Goal: Navigation & Orientation: Find specific page/section

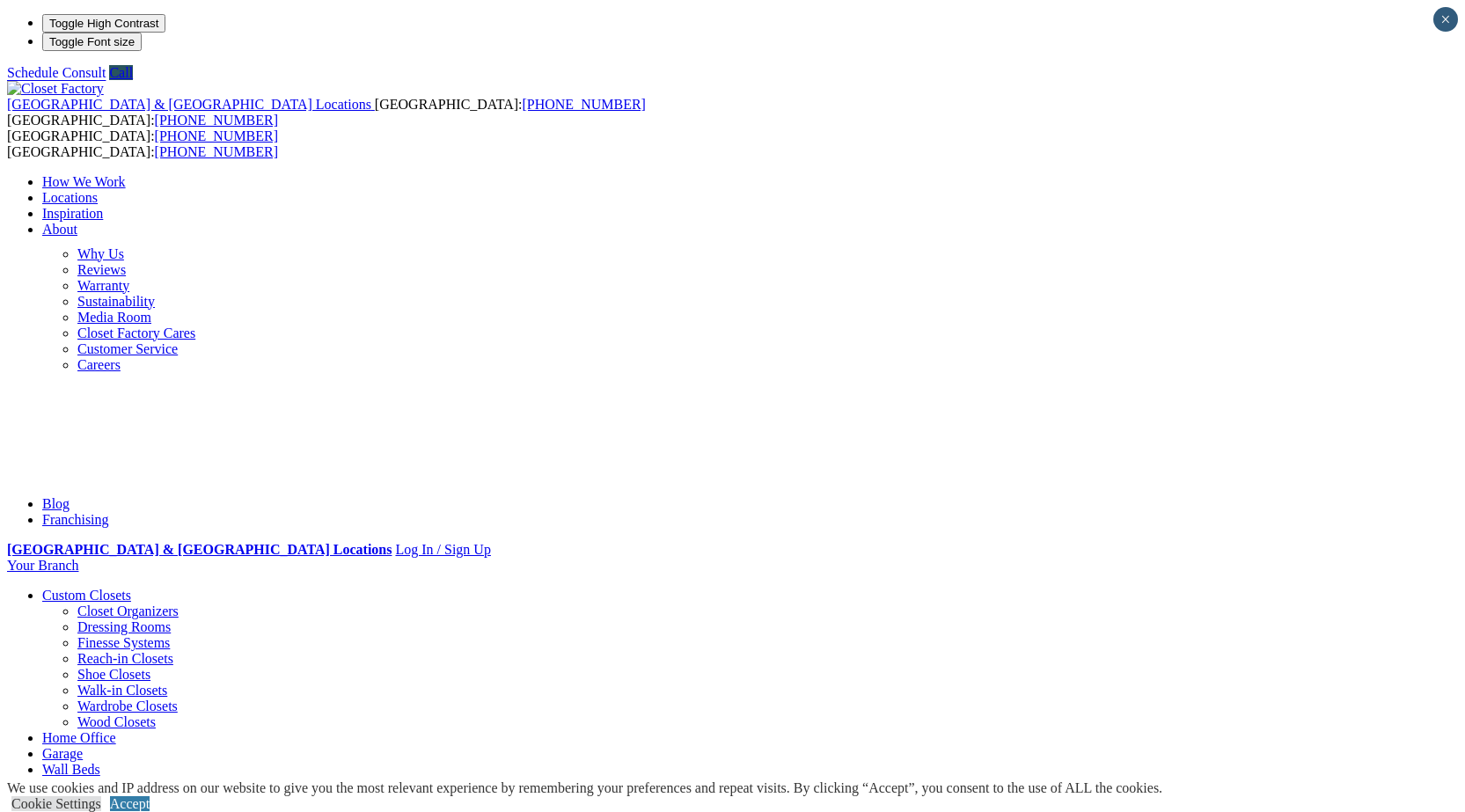
click at [78, 222] on link "About" at bounding box center [59, 229] width 35 height 15
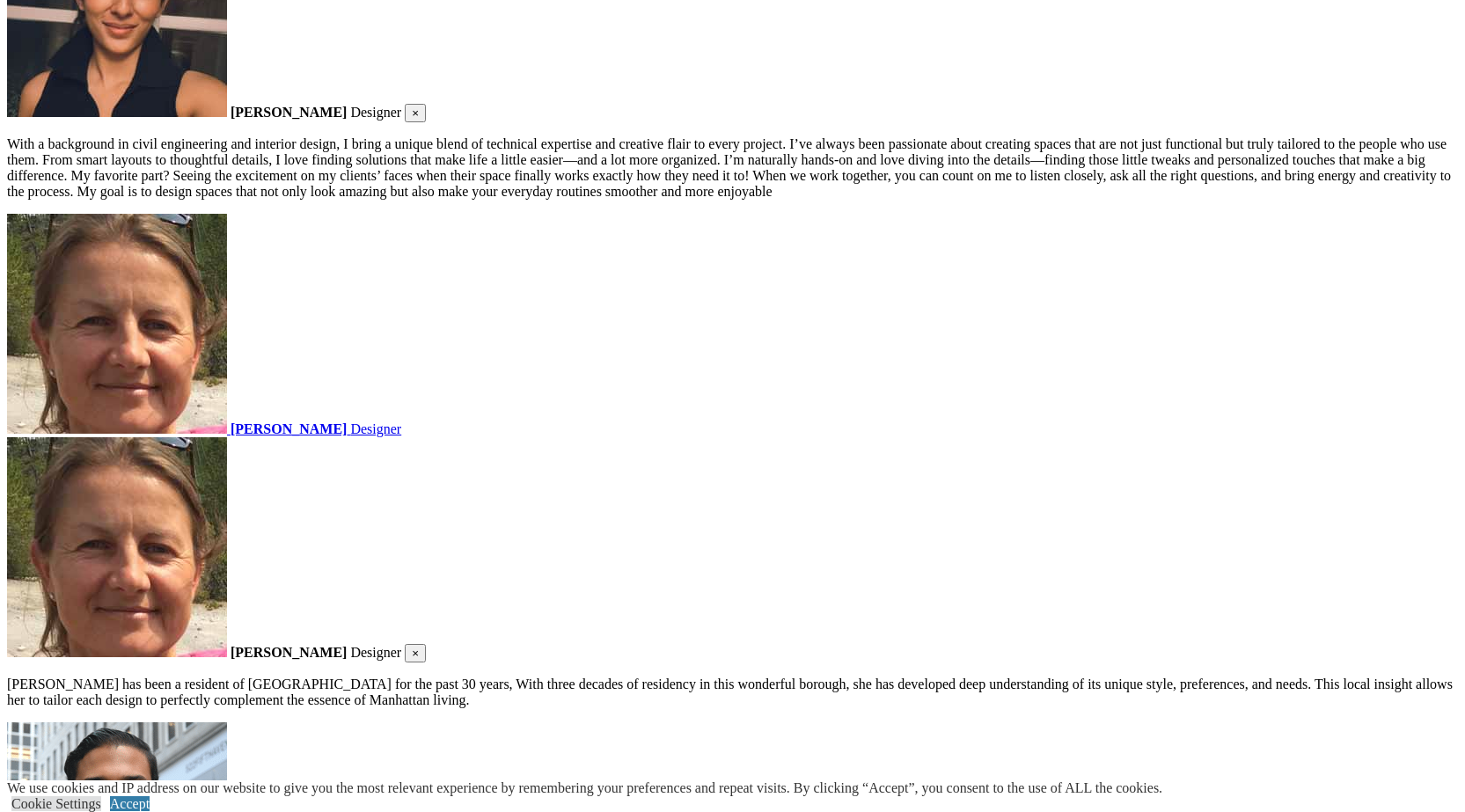
scroll to position [2534, 0]
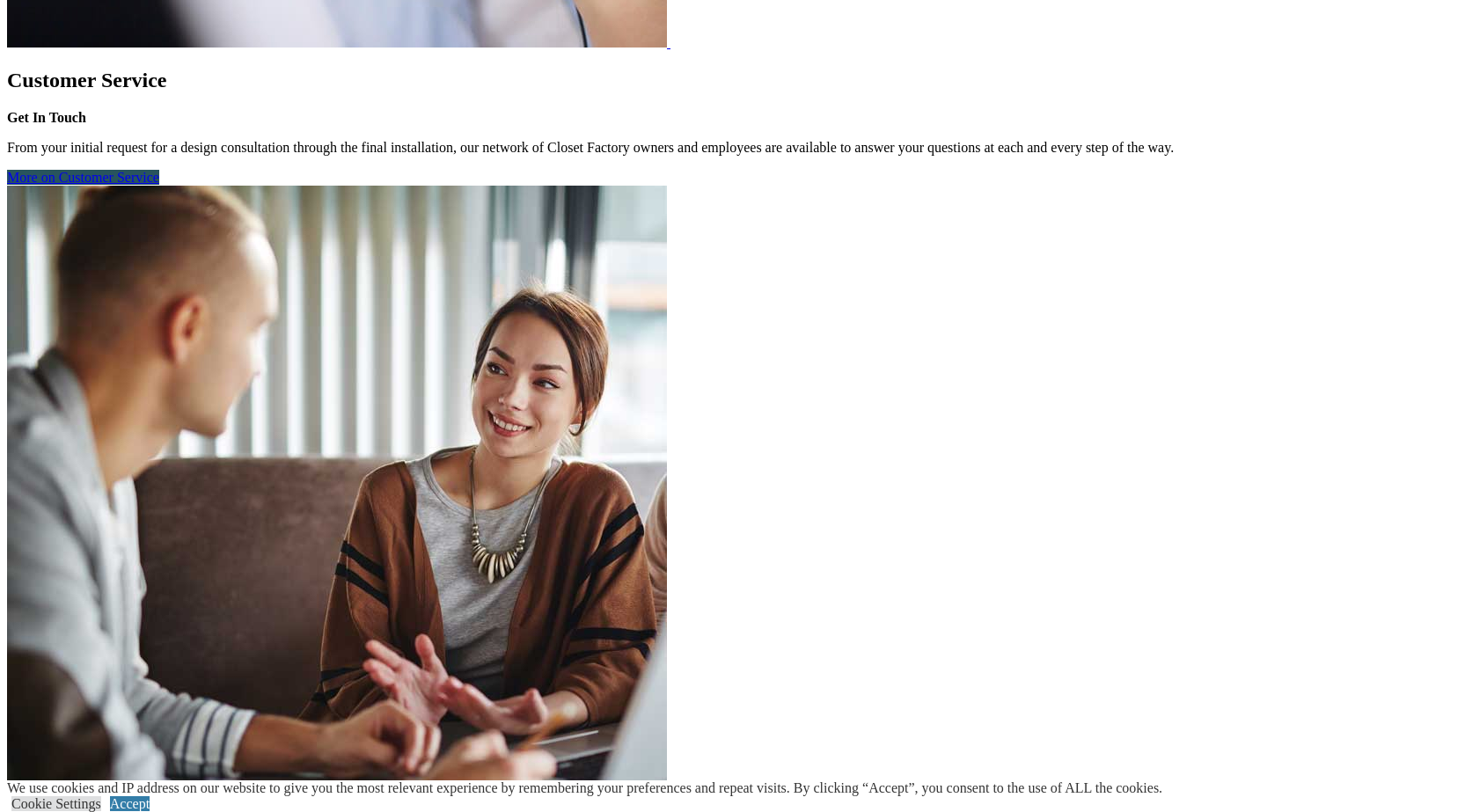
scroll to position [6712, 0]
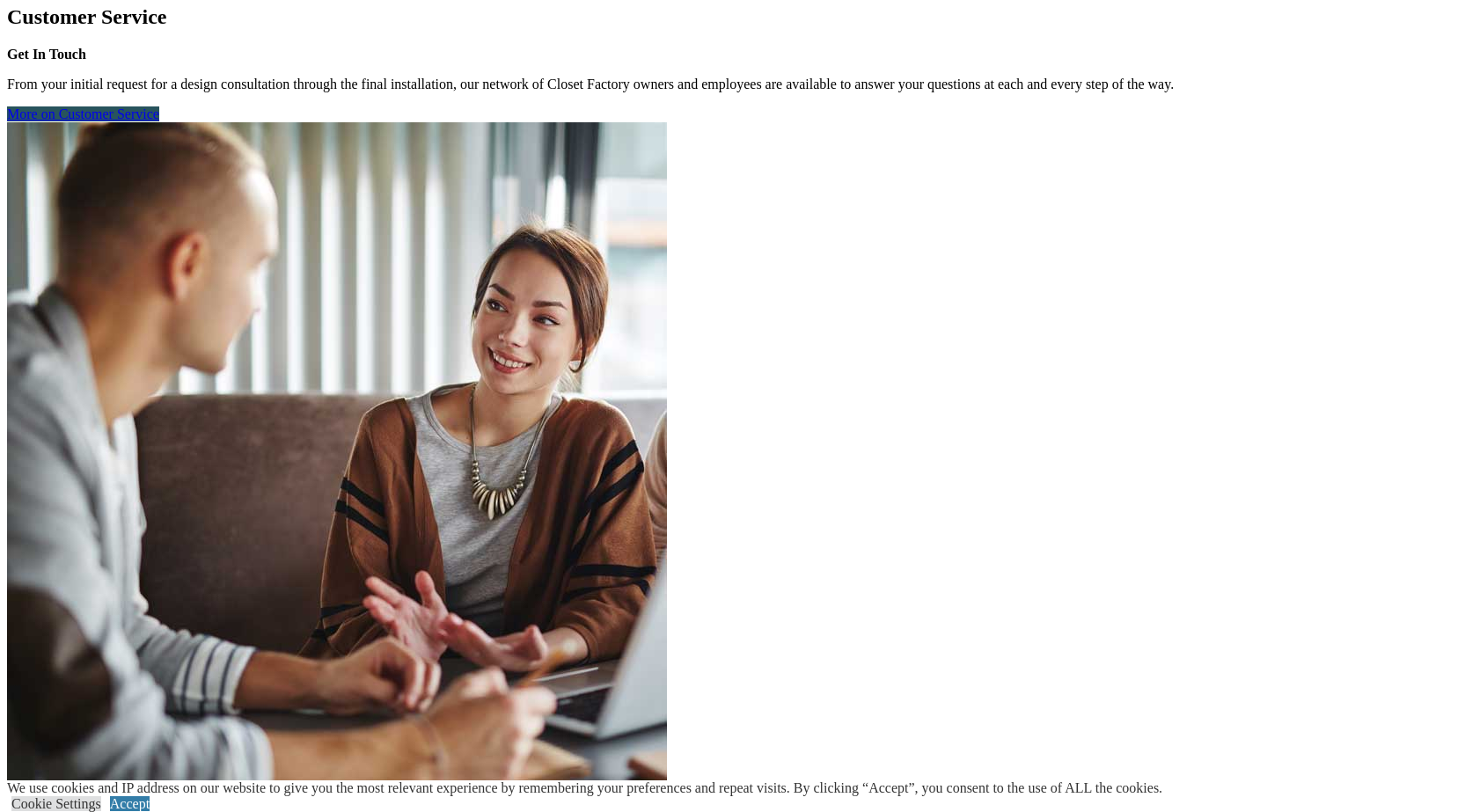
scroll to position [6977, 0]
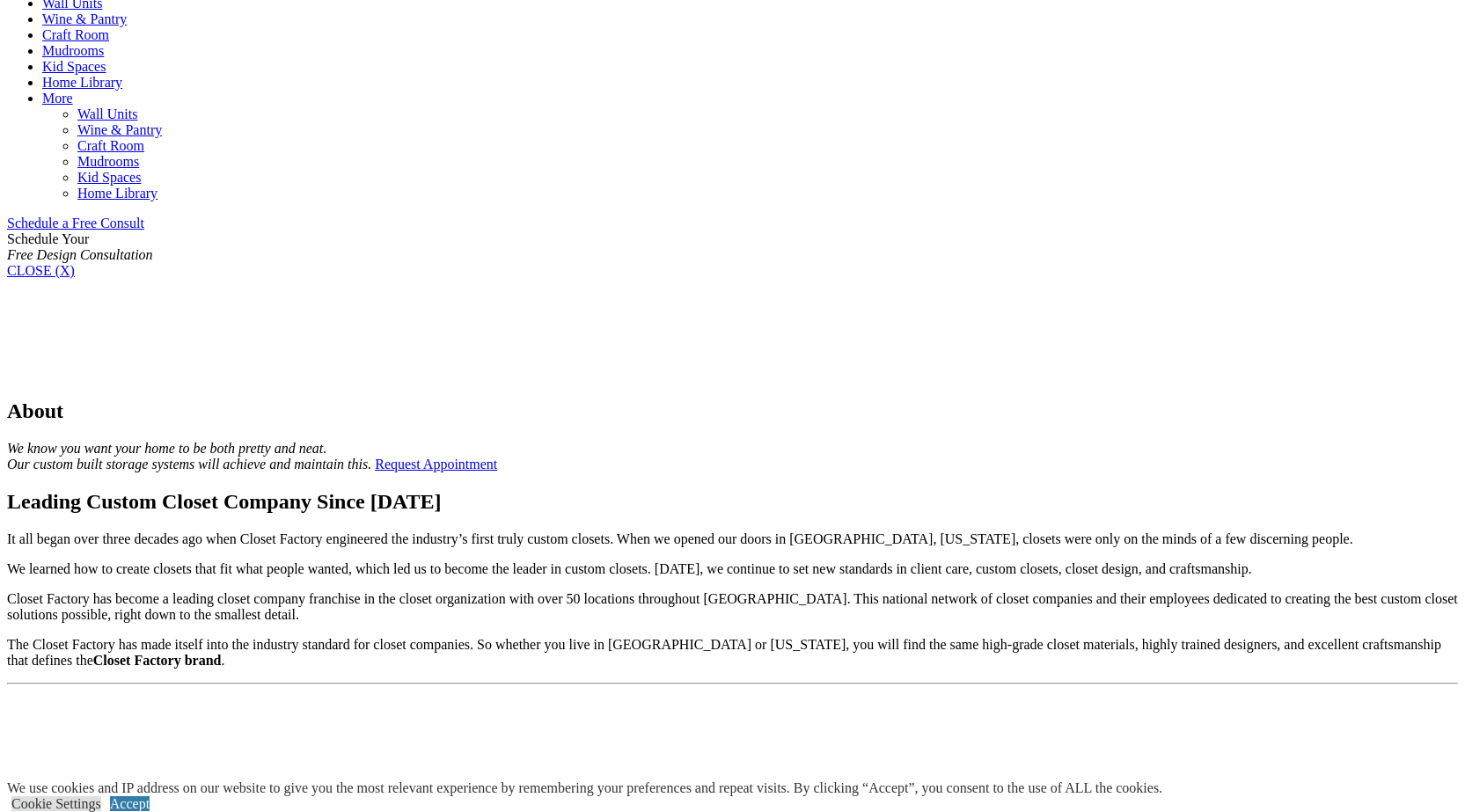
scroll to position [968, 0]
